Goal: Navigation & Orientation: Find specific page/section

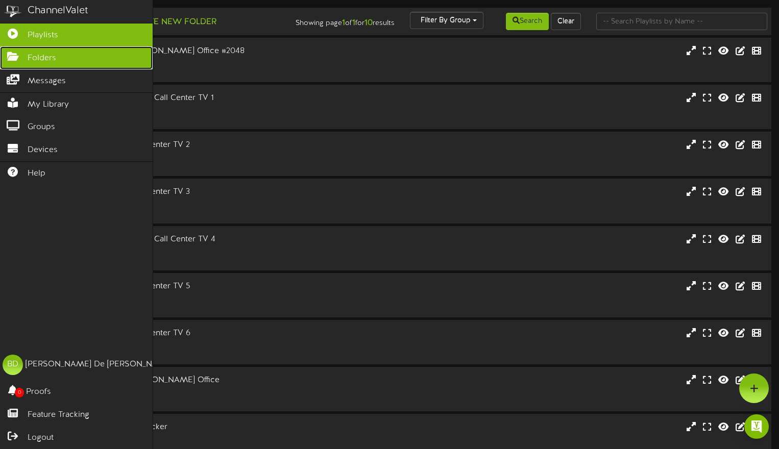
click at [11, 54] on icon at bounding box center [13, 56] width 26 height 8
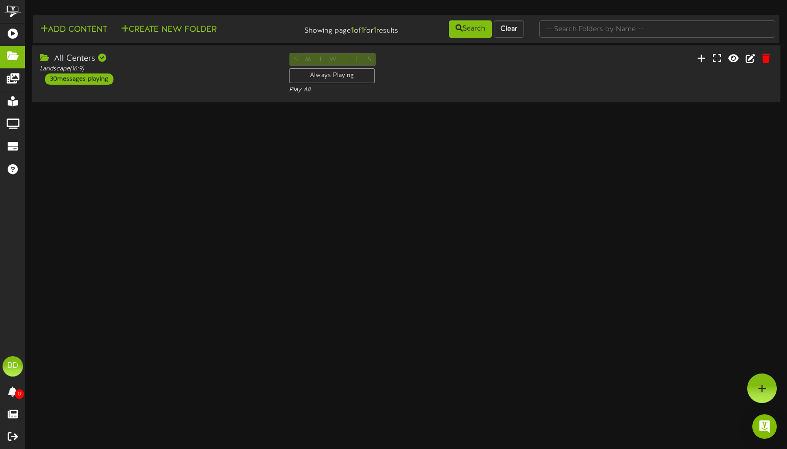
click at [474, 63] on div "S M T W T F S Always Playing Play All" at bounding box center [405, 74] width 249 height 42
